Goal: Information Seeking & Learning: Learn about a topic

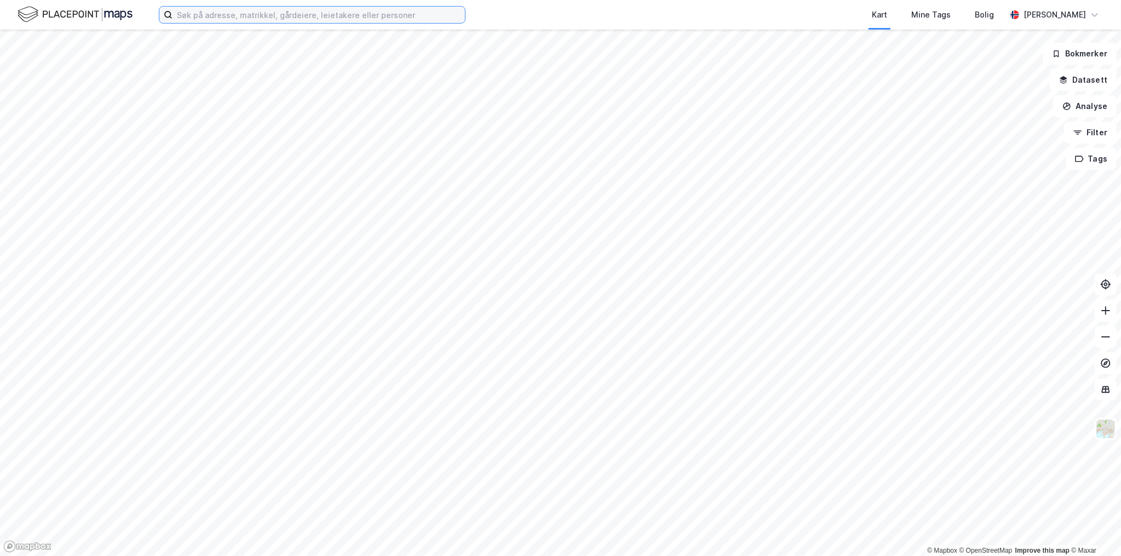
click at [285, 22] on input at bounding box center [318, 15] width 292 height 16
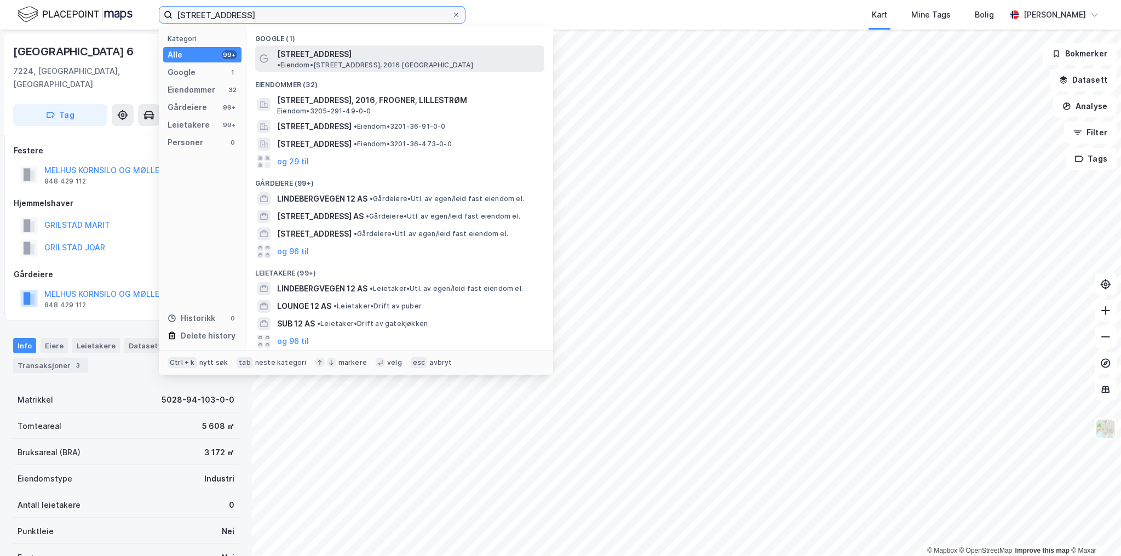
type input "[STREET_ADDRESS]"
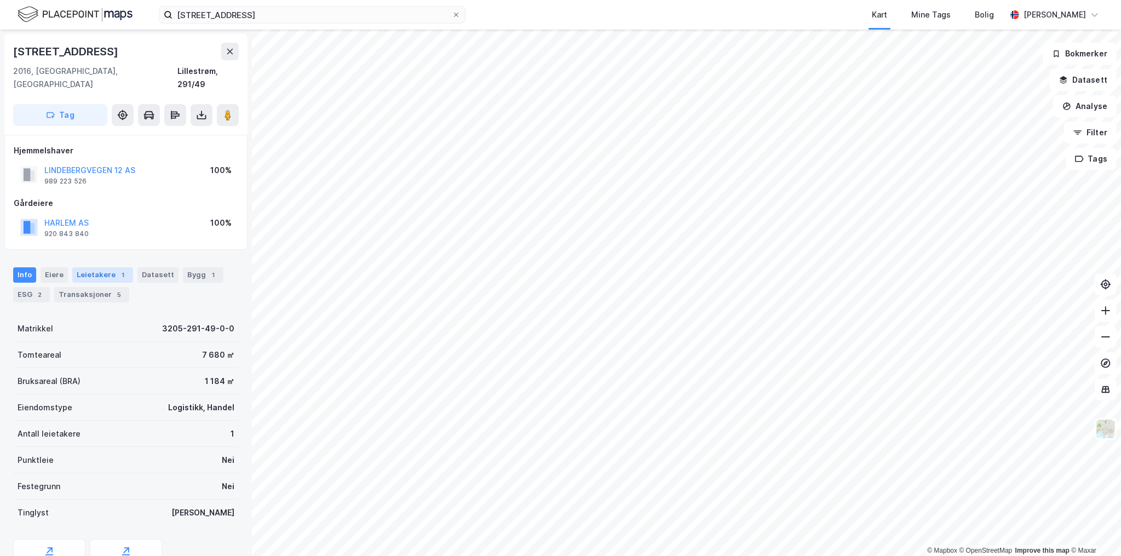
click at [91, 267] on div "Leietakere 1" at bounding box center [102, 274] width 61 height 15
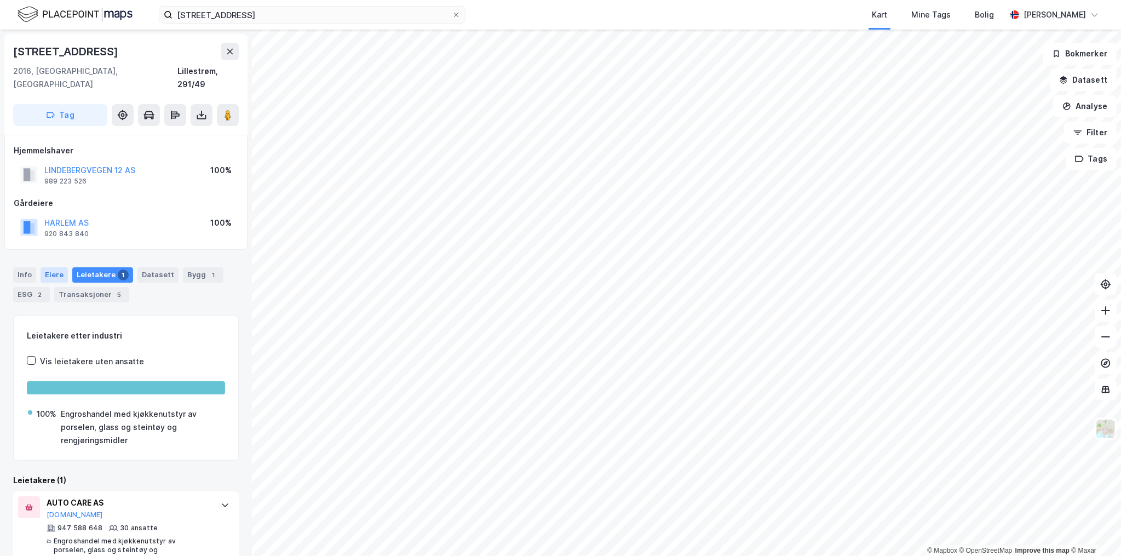
click at [64, 267] on div "Eiere" at bounding box center [54, 274] width 27 height 15
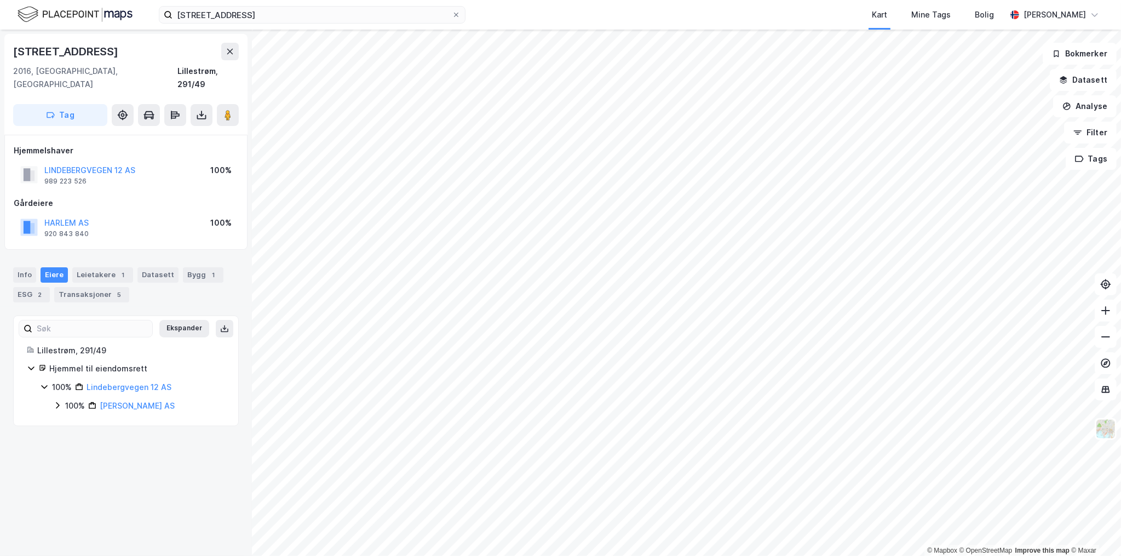
click at [61, 401] on icon at bounding box center [57, 405] width 9 height 9
click at [70, 419] on icon at bounding box center [70, 423] width 9 height 9
click at [72, 418] on div "100% Harlem AS" at bounding box center [145, 424] width 159 height 13
click at [56, 404] on icon at bounding box center [57, 406] width 6 height 4
click at [36, 368] on div "Hjemmel til eiendomsrett 100% Lindebergvegen 12 AS 100% Harlem Eiendom AS" at bounding box center [126, 387] width 198 height 50
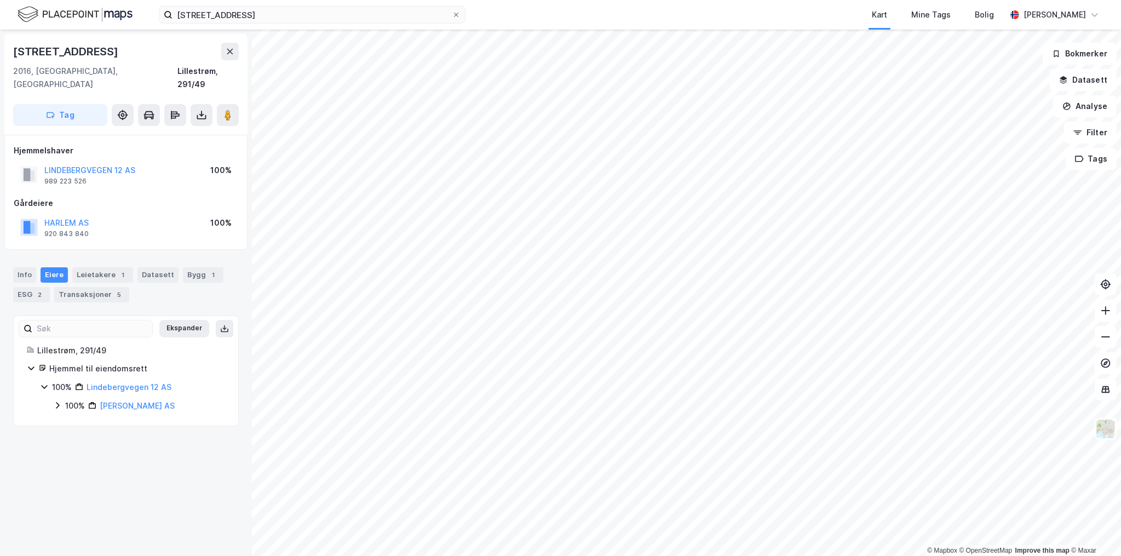
click at [46, 382] on icon at bounding box center [44, 386] width 9 height 9
drag, startPoint x: 2, startPoint y: 262, endPoint x: 11, endPoint y: 263, distance: 9.5
click at [9, 263] on div "Info [PERSON_NAME] 1 Datasett Bygg 1 ESG 2 Transaksjoner 5" at bounding box center [126, 280] width 252 height 53
click at [19, 267] on div "Info" at bounding box center [24, 274] width 23 height 15
